Goal: Task Accomplishment & Management: Manage account settings

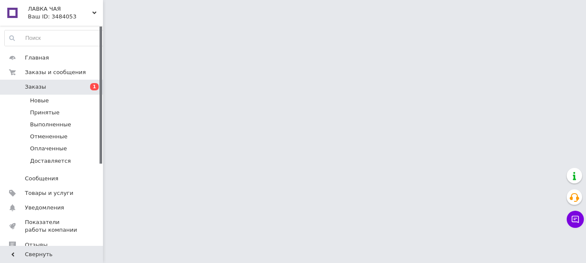
click at [25, 87] on span "Заказы" at bounding box center [35, 87] width 21 height 8
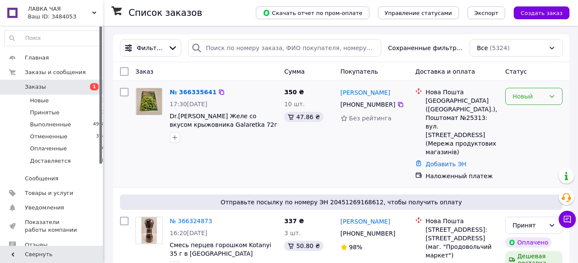
click at [552, 97] on icon at bounding box center [552, 96] width 7 height 7
click at [535, 115] on li "Принят" at bounding box center [534, 115] width 57 height 15
click at [184, 92] on link "№ 366335641" at bounding box center [191, 92] width 42 height 7
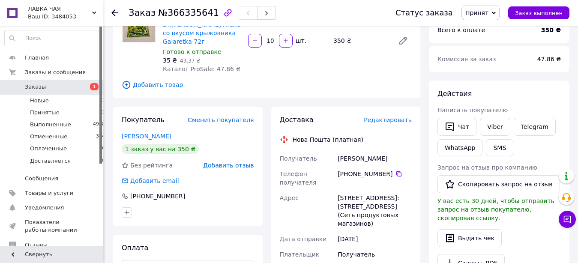
scroll to position [175, 0]
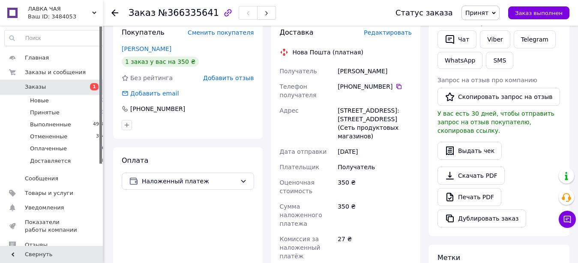
drag, startPoint x: 337, startPoint y: 63, endPoint x: 382, endPoint y: 63, distance: 45.4
click at [382, 63] on div "Разуваєва Юлію" at bounding box center [375, 70] width 78 height 15
copy div "Разуваєва Юлію"
click at [399, 83] on icon at bounding box center [399, 86] width 7 height 7
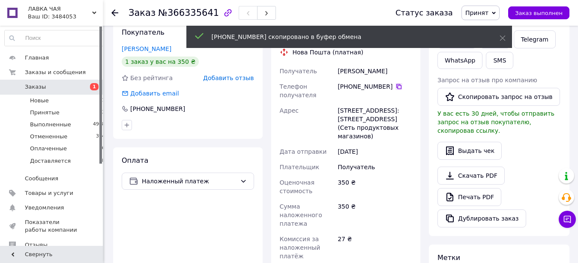
click at [397, 84] on icon at bounding box center [399, 86] width 5 height 5
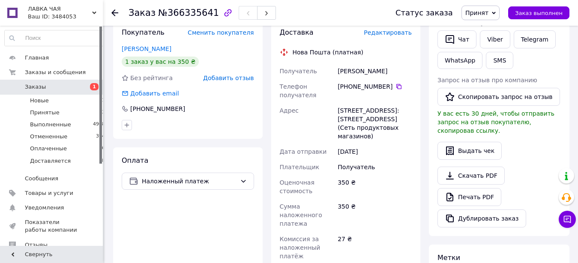
drag, startPoint x: 411, startPoint y: 126, endPoint x: 337, endPoint y: 102, distance: 77.1
click at [337, 103] on div "г. Киев (Киевская обл.), Почтомат №25313: ул. Гвардейская, 20 (Сеть продуктовых…" at bounding box center [375, 123] width 78 height 41
copy div "г. Киев (Киевская обл.), Почтомат №25313: ул. Гвардейская, 20 (Сеть продуктовых…"
click at [397, 84] on icon at bounding box center [399, 86] width 5 height 5
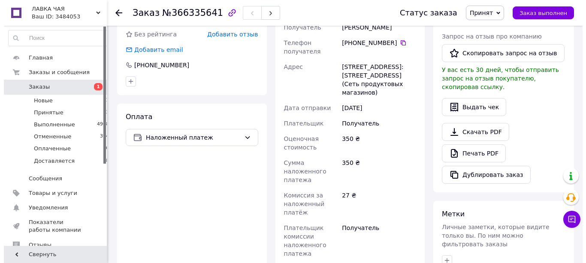
scroll to position [87, 0]
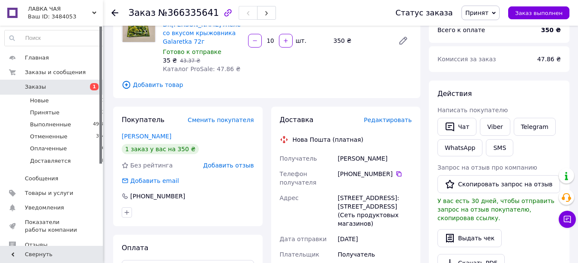
click at [390, 117] on span "Редактировать" at bounding box center [388, 120] width 48 height 7
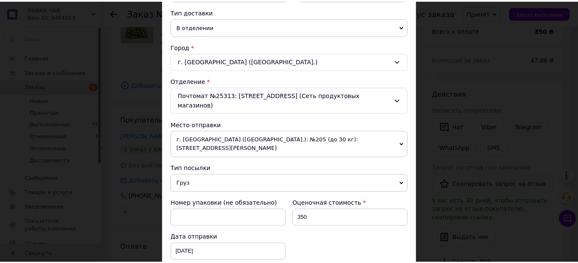
scroll to position [391, 0]
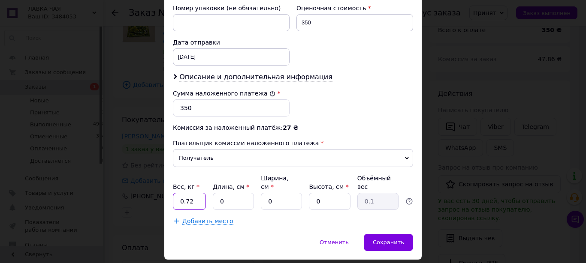
drag, startPoint x: 182, startPoint y: 176, endPoint x: 199, endPoint y: 174, distance: 17.7
click at [199, 193] on input "0.72" at bounding box center [189, 201] width 33 height 17
type input "0.8"
type input "32"
type input "20"
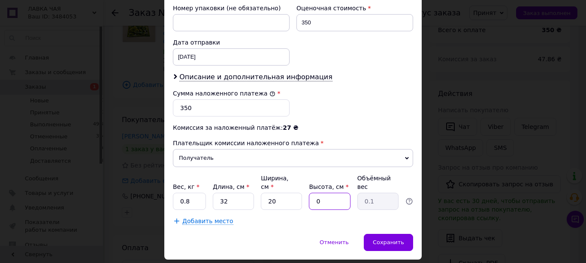
type input "1"
type input "0.16"
type input "12"
type input "1.92"
type input "12"
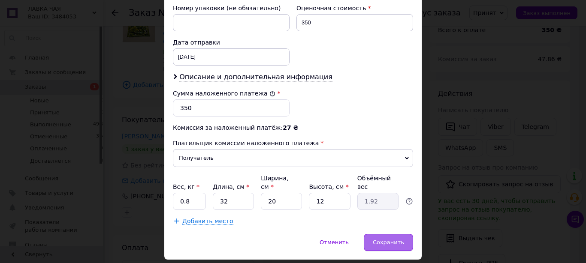
click at [398, 239] on span "Сохранить" at bounding box center [388, 242] width 31 height 6
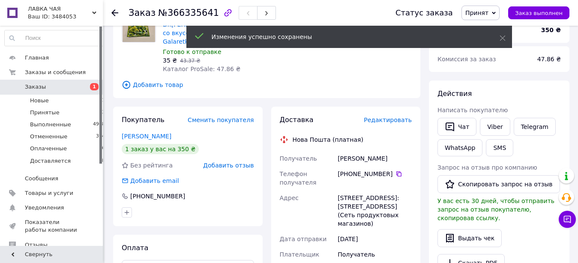
scroll to position [306, 0]
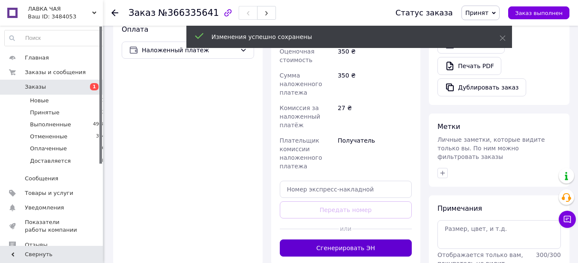
click at [367, 240] on button "Сгенерировать ЭН" at bounding box center [346, 248] width 132 height 17
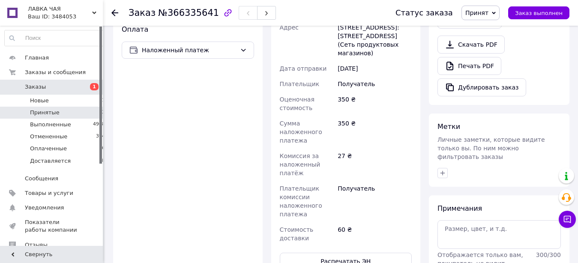
click at [50, 111] on span "Принятые" at bounding box center [45, 113] width 30 height 8
